Goal: Find specific page/section: Find specific page/section

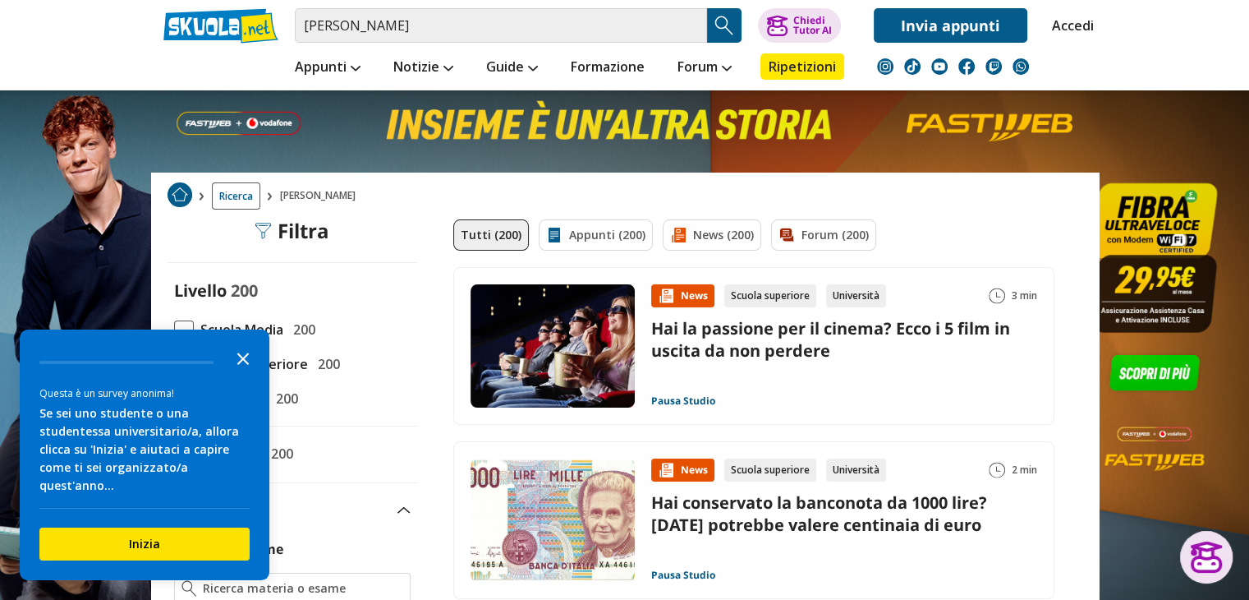
click at [250, 374] on icon "Close the survey" at bounding box center [243, 357] width 33 height 33
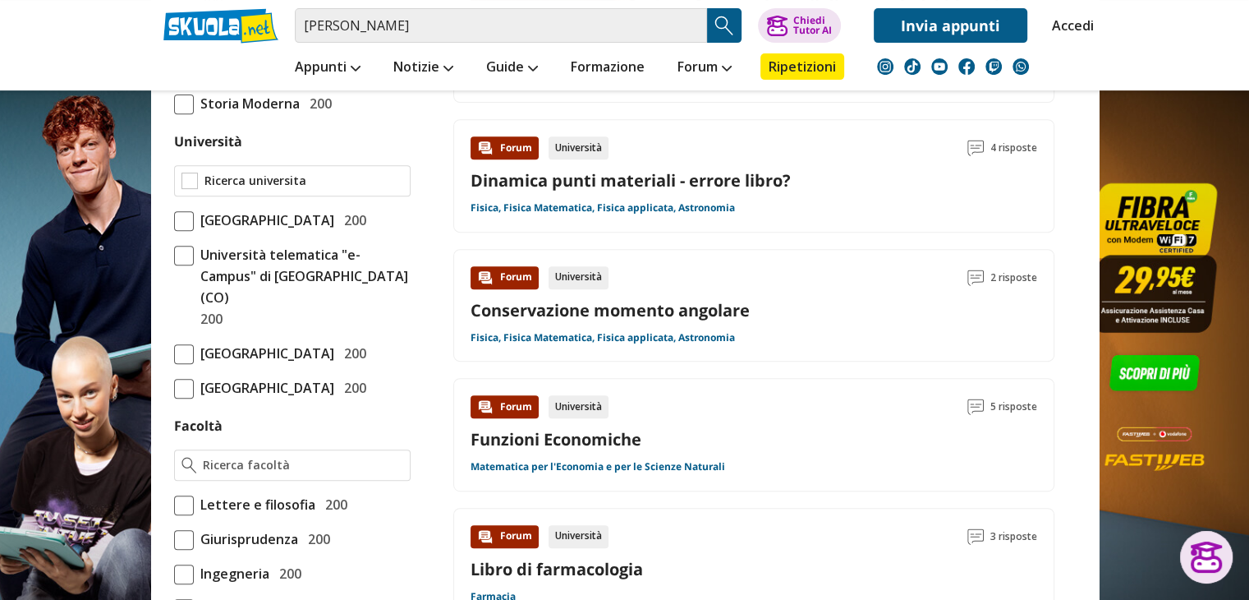
scroll to position [575, 0]
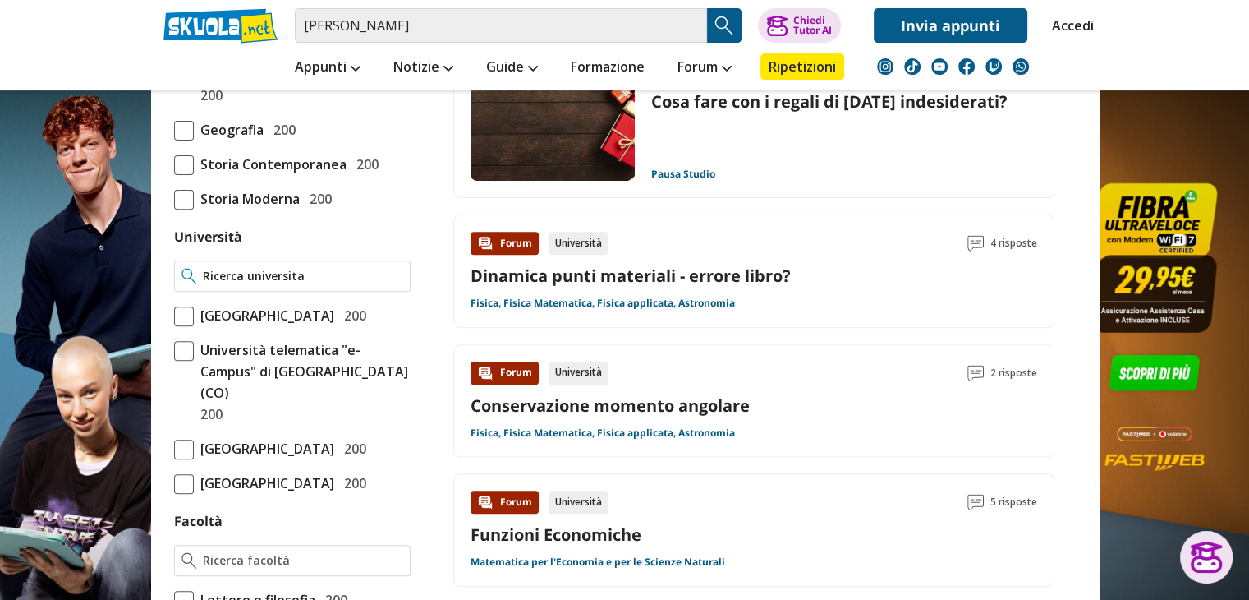
click at [264, 273] on input "Università" at bounding box center [303, 276] width 200 height 16
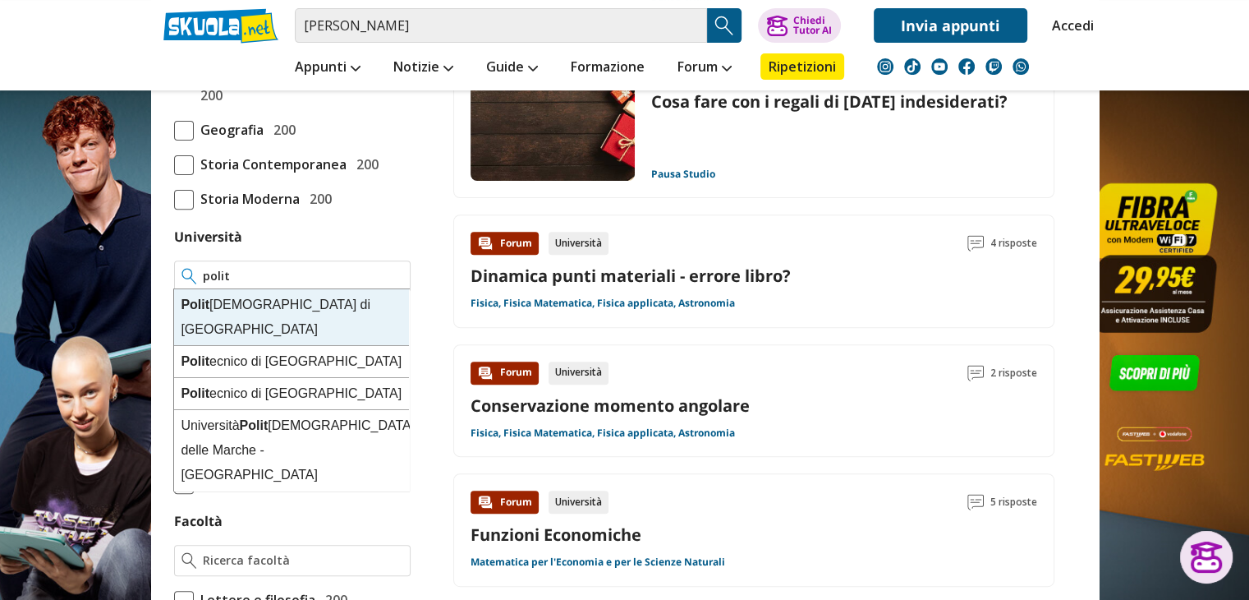
click at [246, 290] on div "Polit ecnico di Bari" at bounding box center [291, 317] width 235 height 57
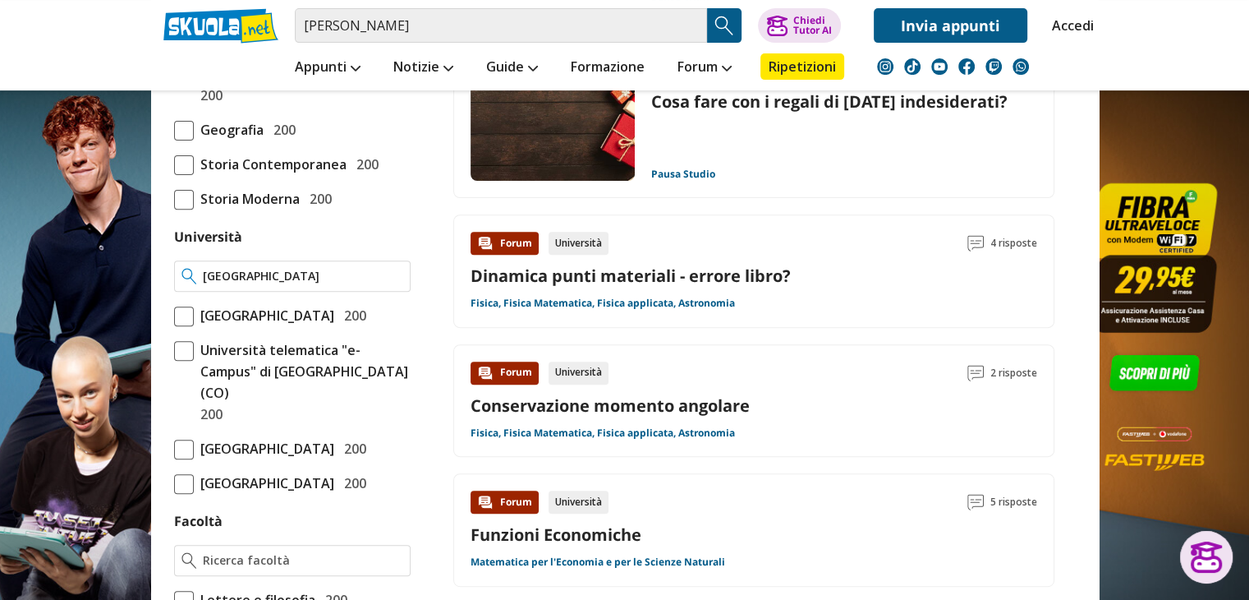
scroll to position [650, 0]
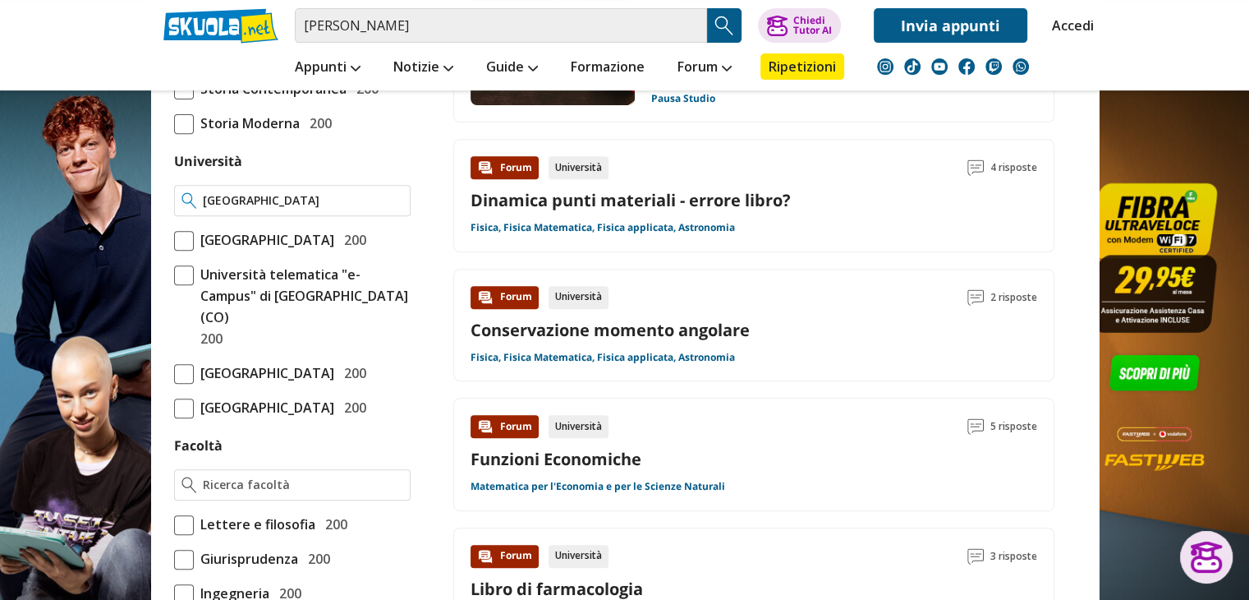
type input "Politecnico di Bari"
